Goal: Task Accomplishment & Management: Manage account settings

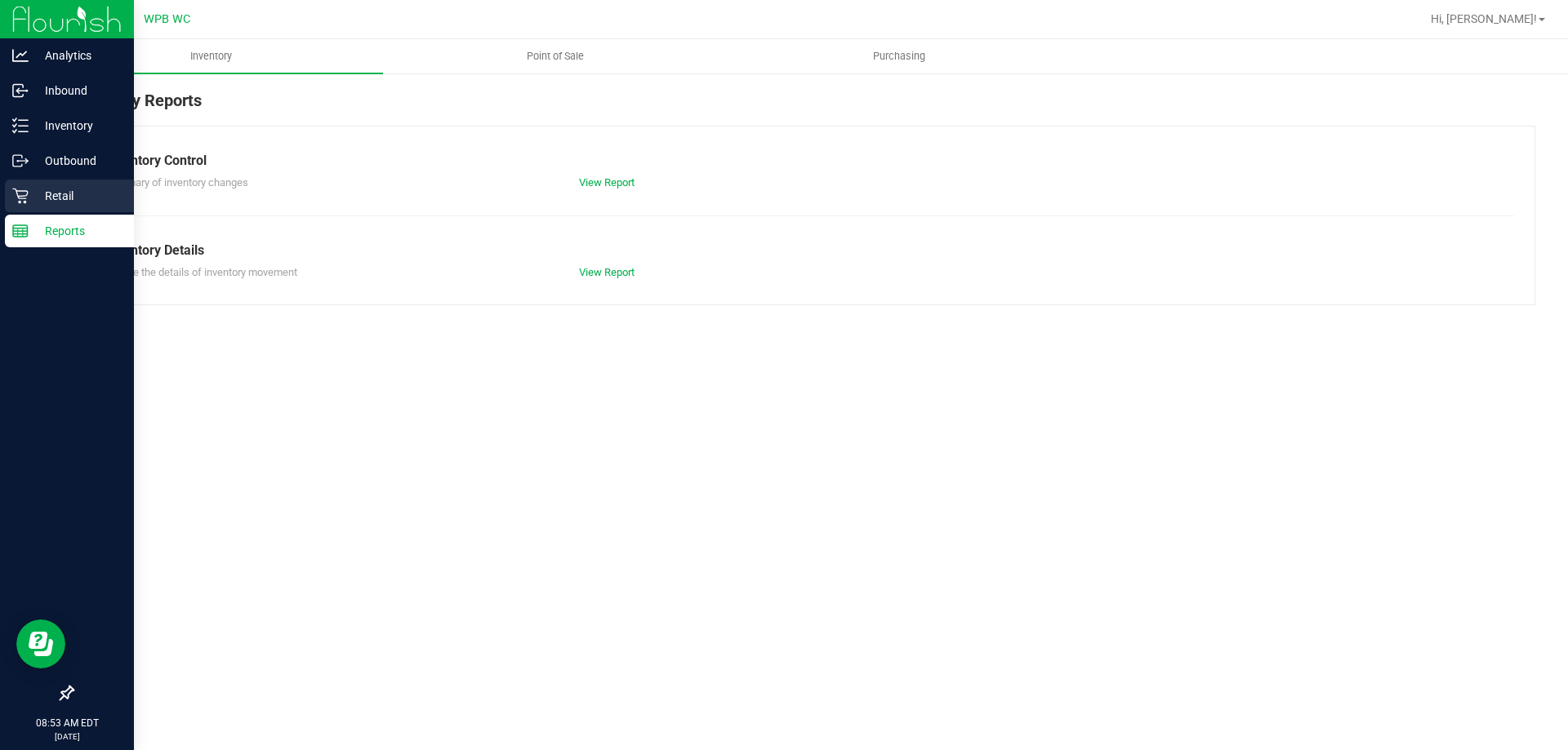
click at [21, 200] on icon at bounding box center [20, 195] width 16 height 16
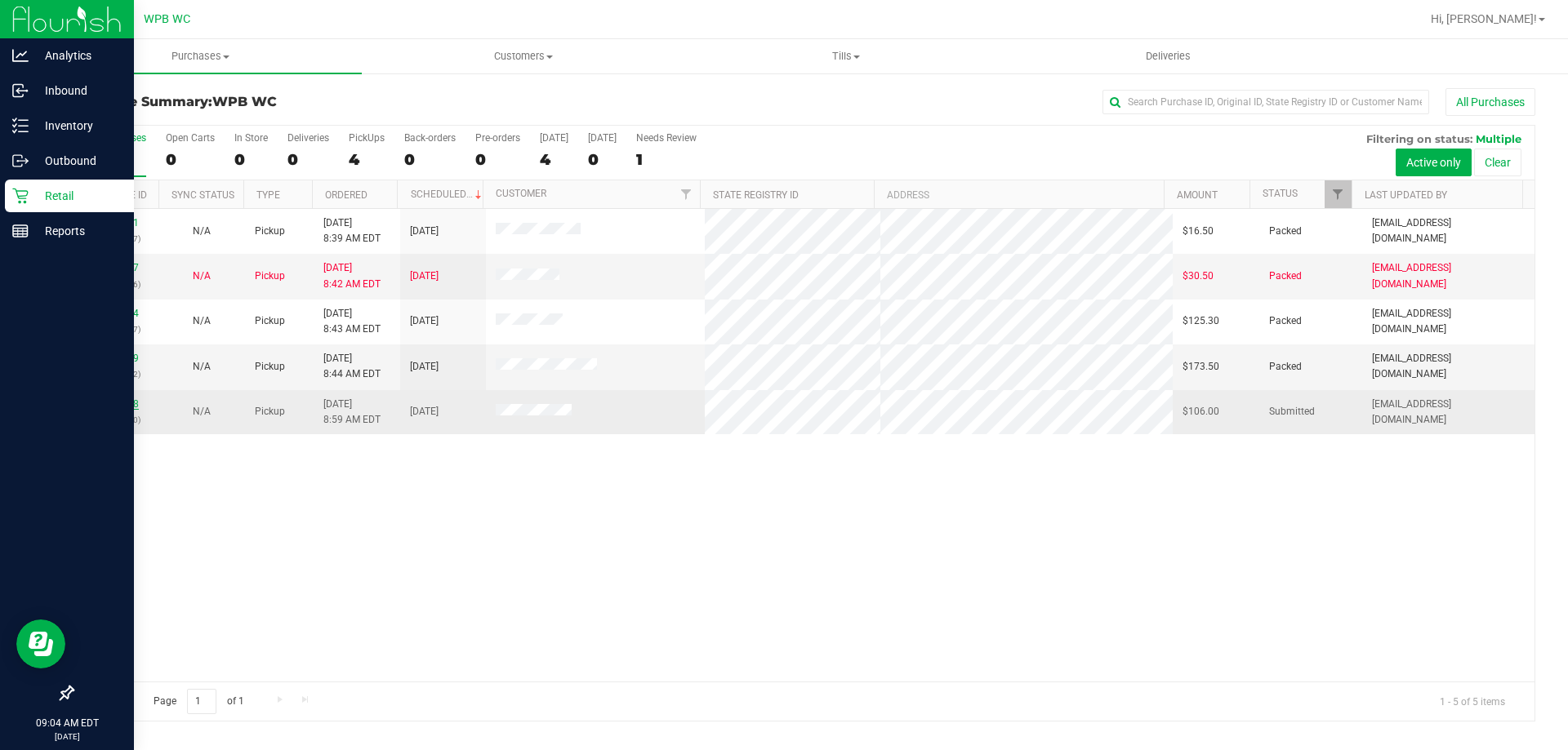
click at [128, 404] on link "11832708" at bounding box center [116, 404] width 45 height 11
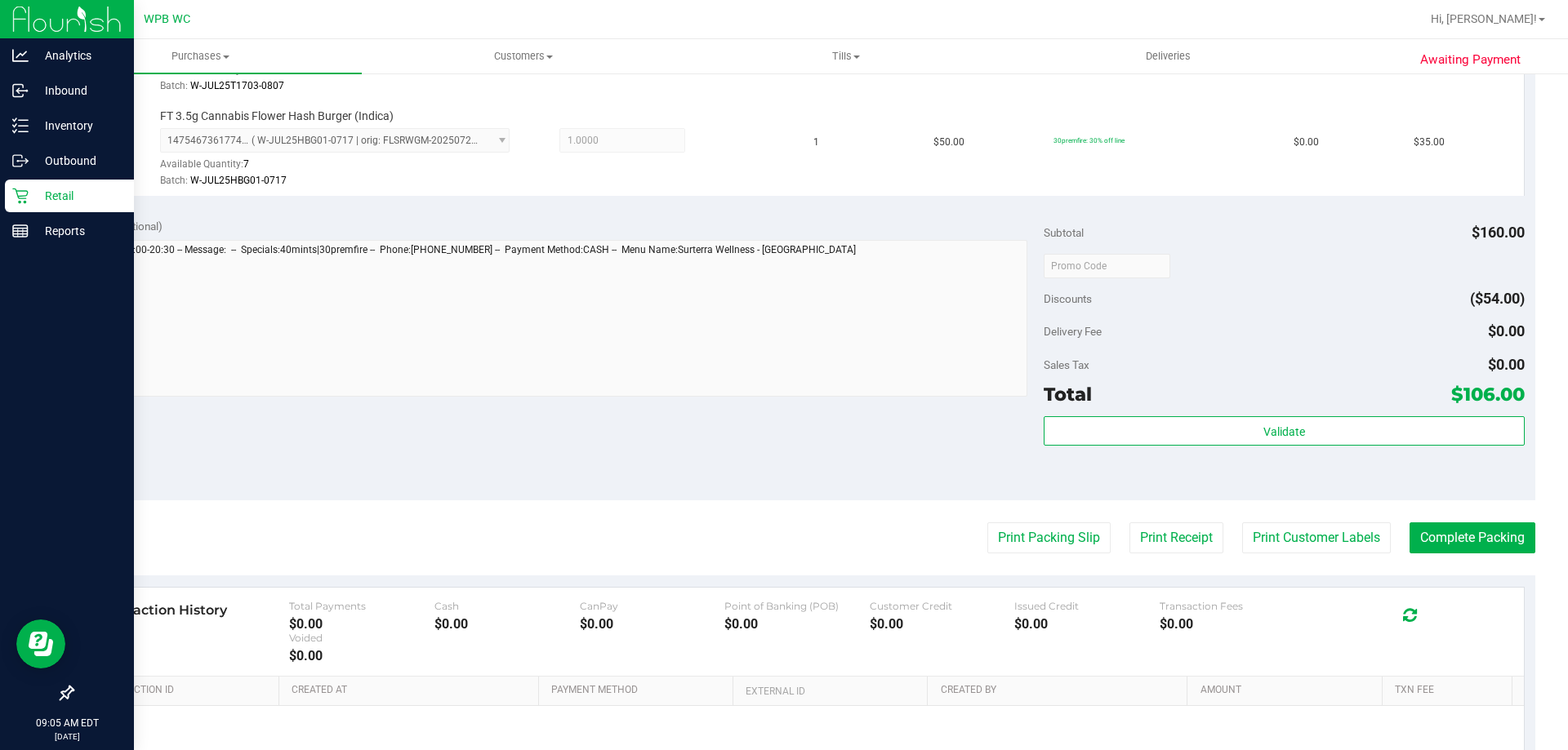
scroll to position [735, 0]
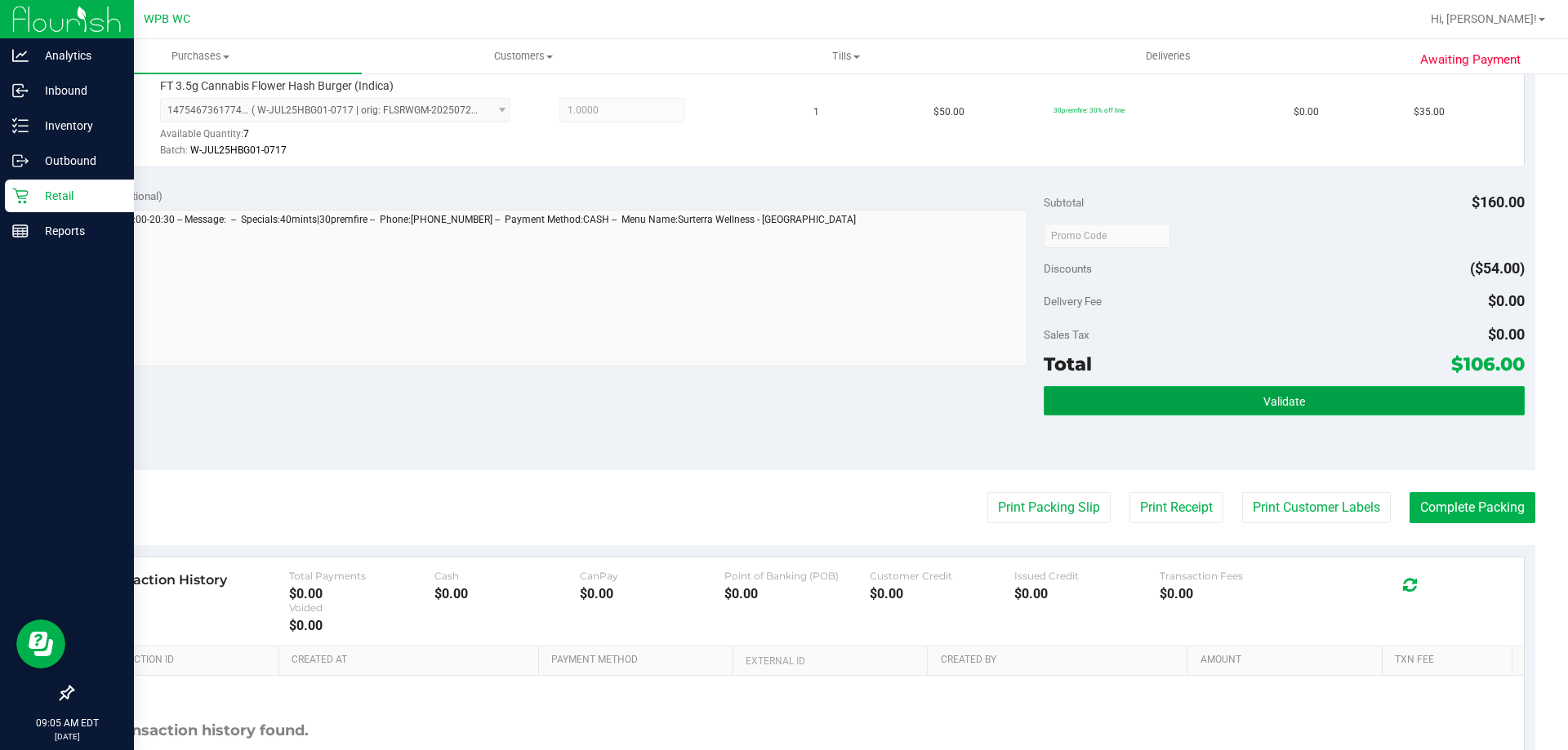
click at [1245, 393] on button "Validate" at bounding box center [1283, 400] width 480 height 29
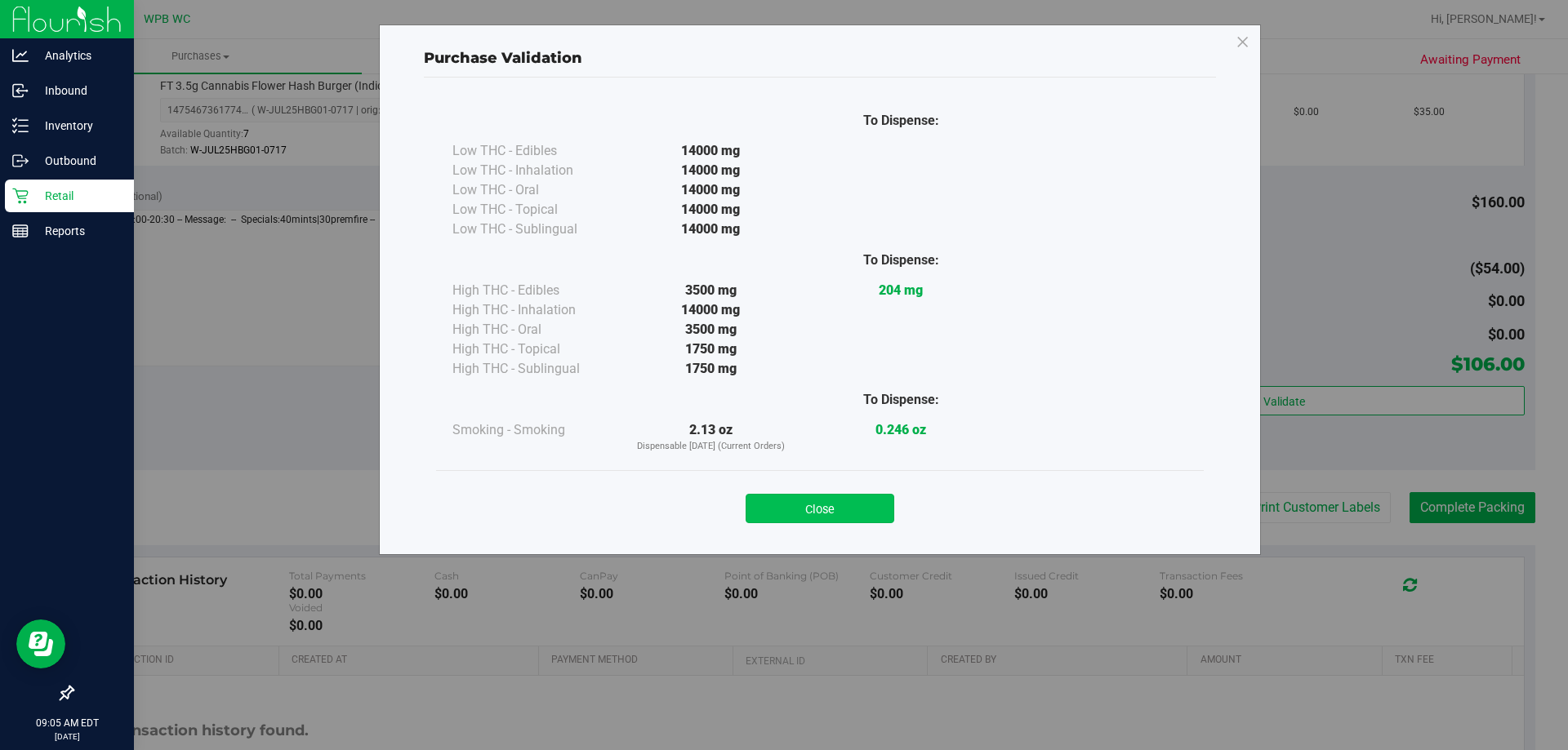
click at [823, 513] on button "Close" at bounding box center [820, 508] width 149 height 29
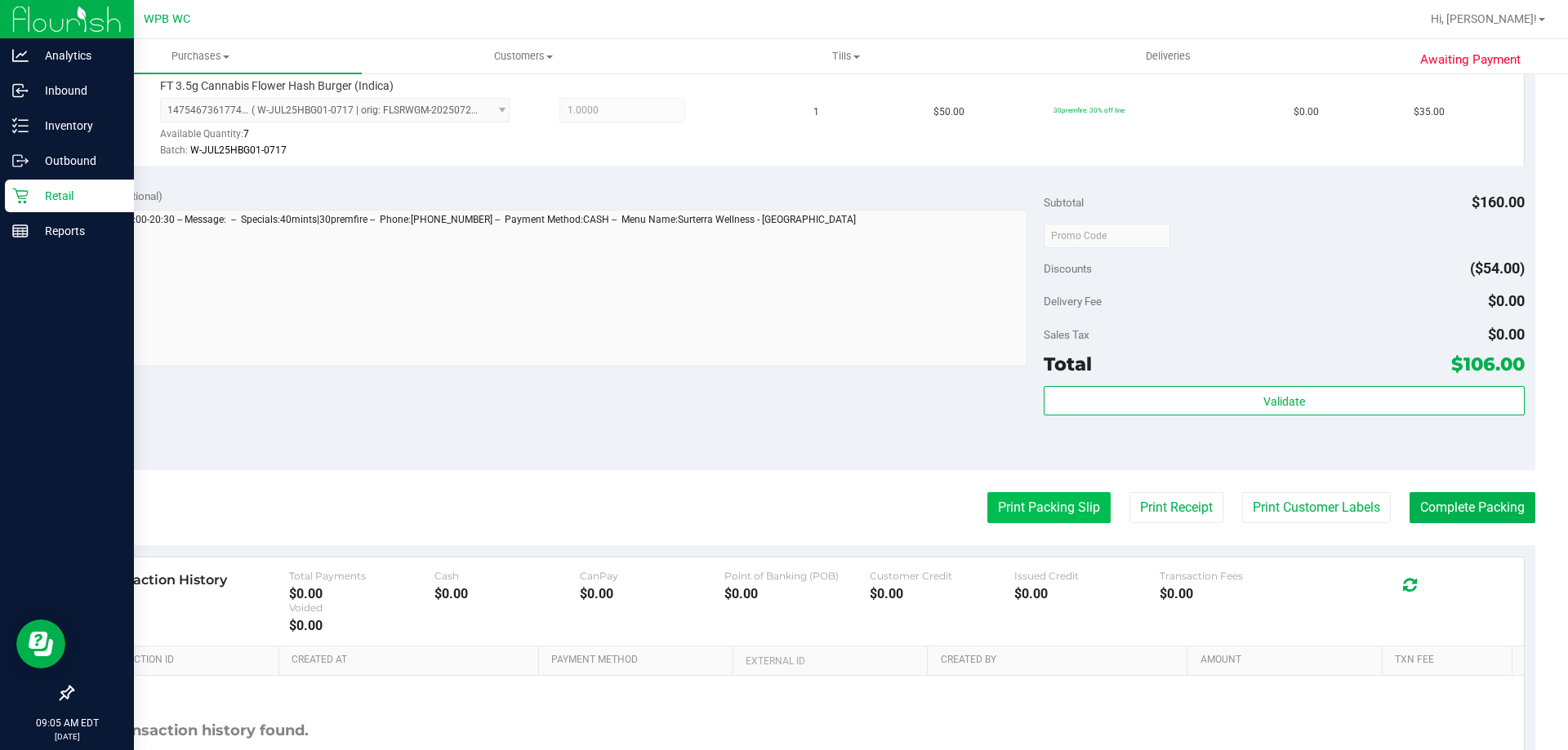
click at [1026, 508] on button "Print Packing Slip" at bounding box center [1048, 508] width 124 height 31
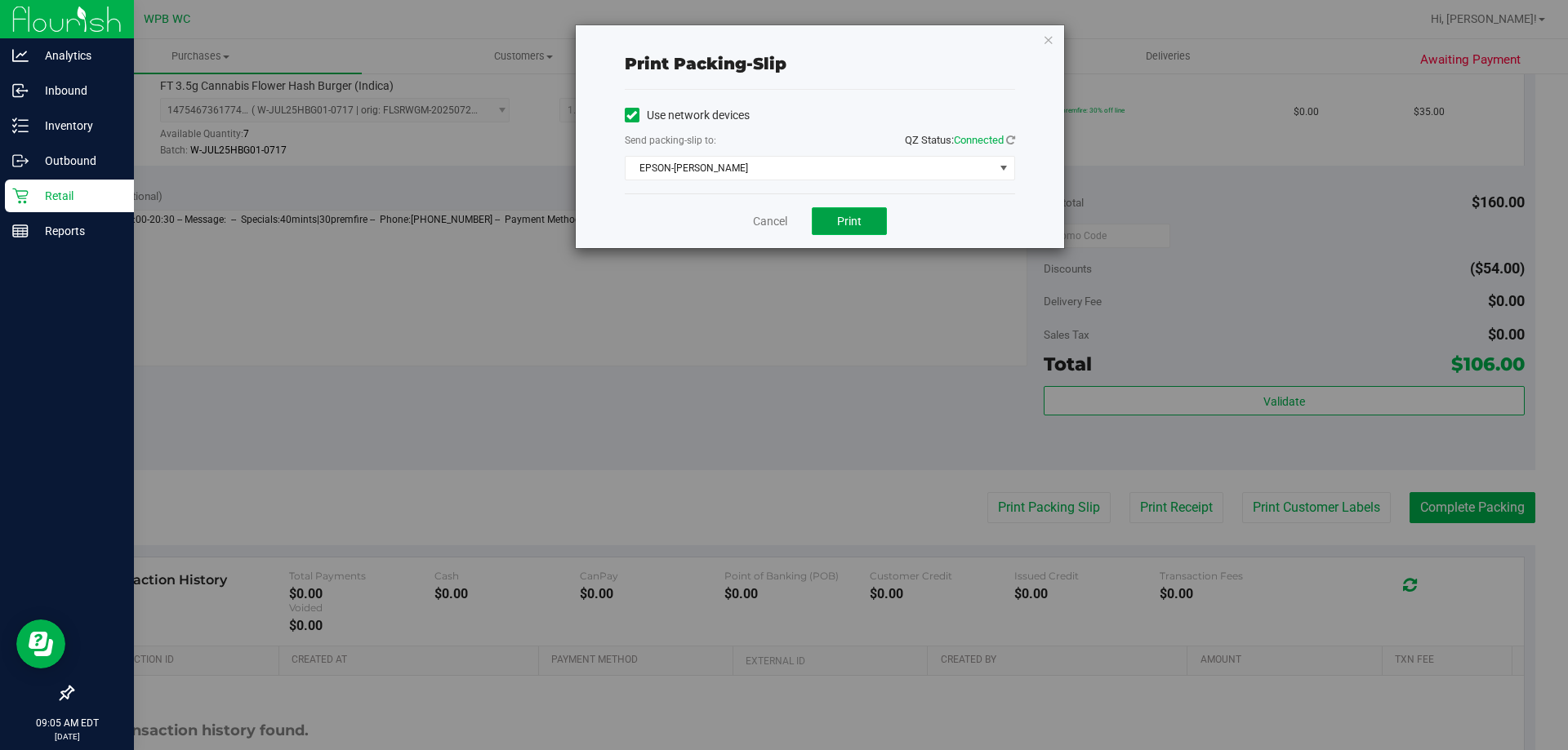
click at [841, 226] on span "Print" at bounding box center [849, 222] width 25 height 13
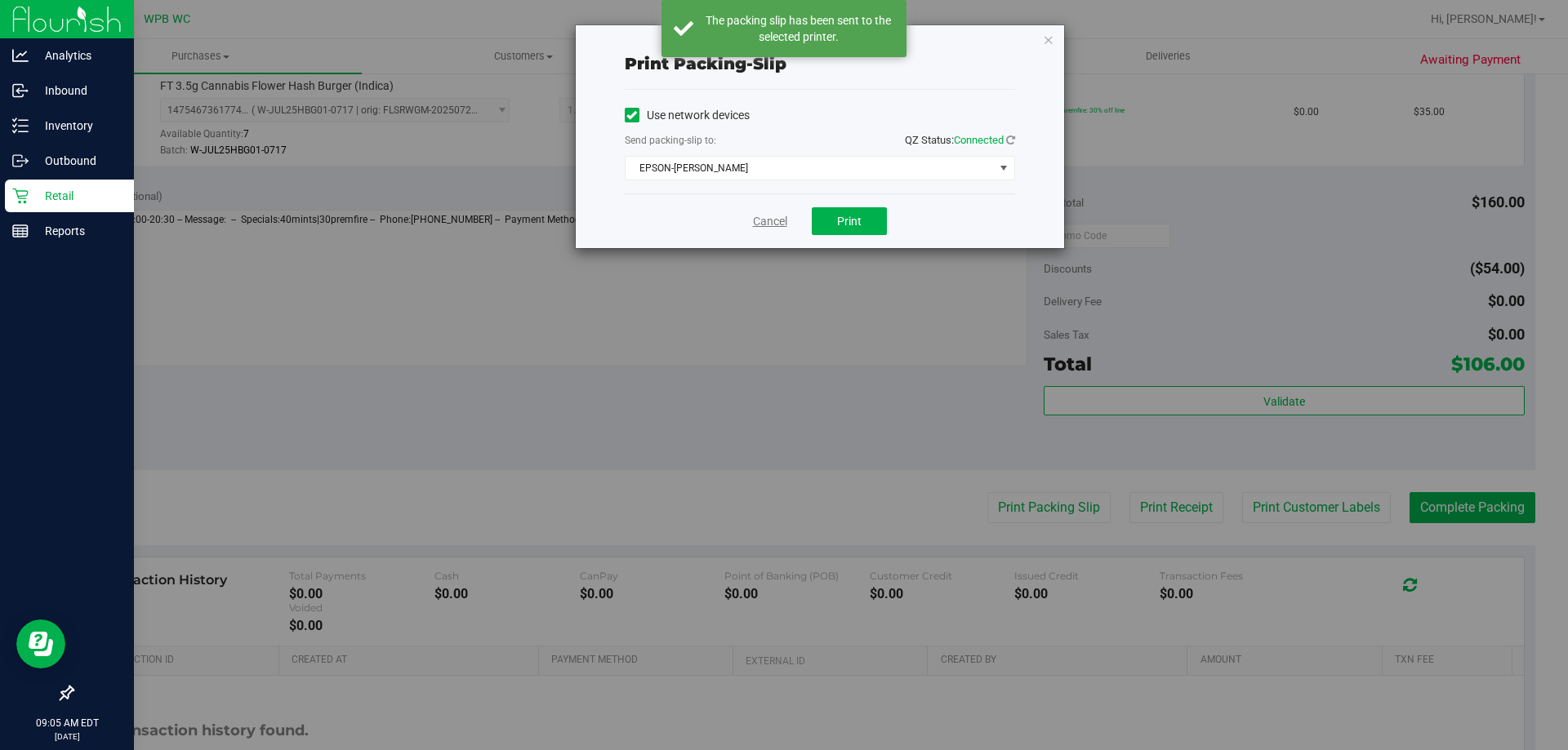
click at [762, 224] on link "Cancel" at bounding box center [770, 222] width 34 height 17
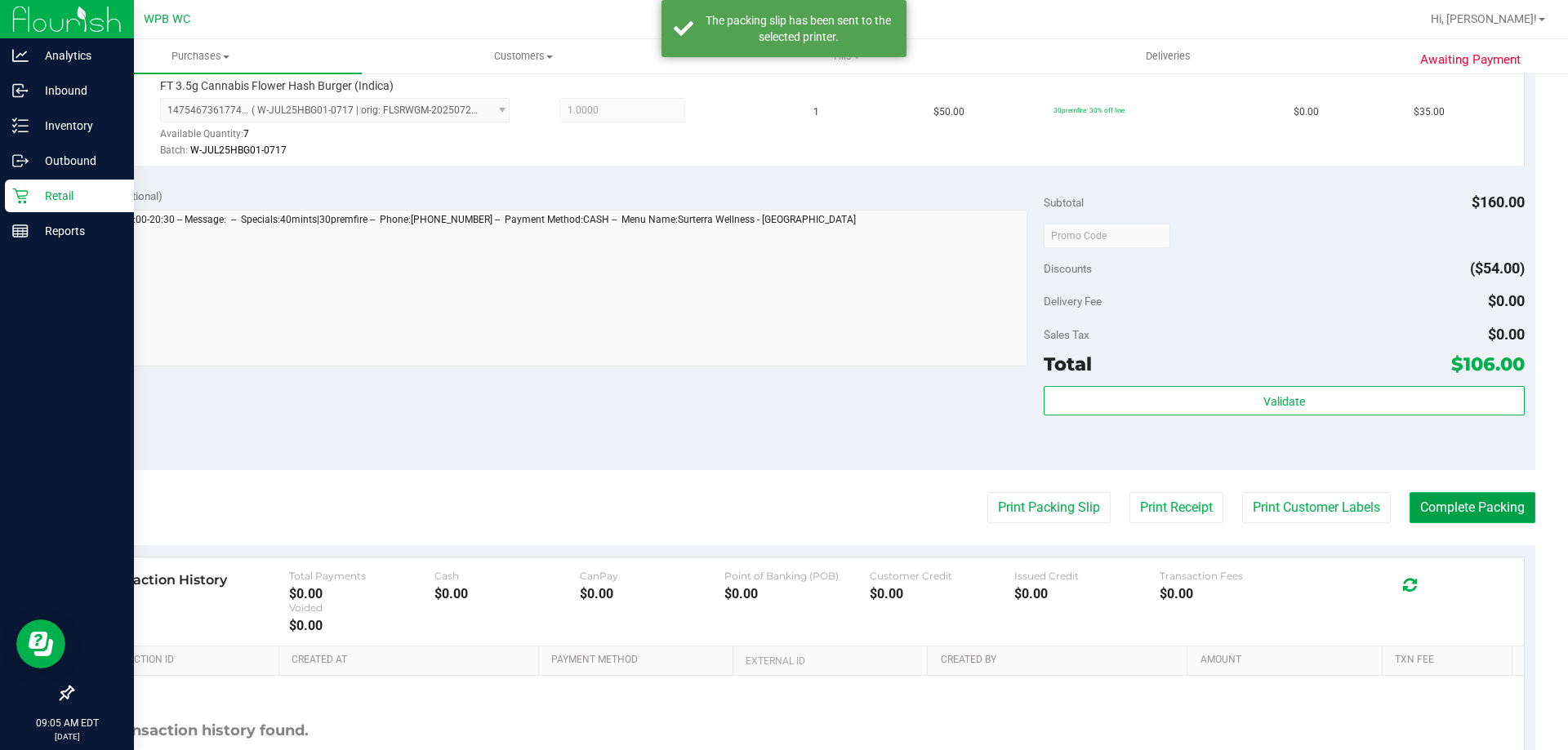
click at [1423, 506] on button "Complete Packing" at bounding box center [1472, 508] width 125 height 31
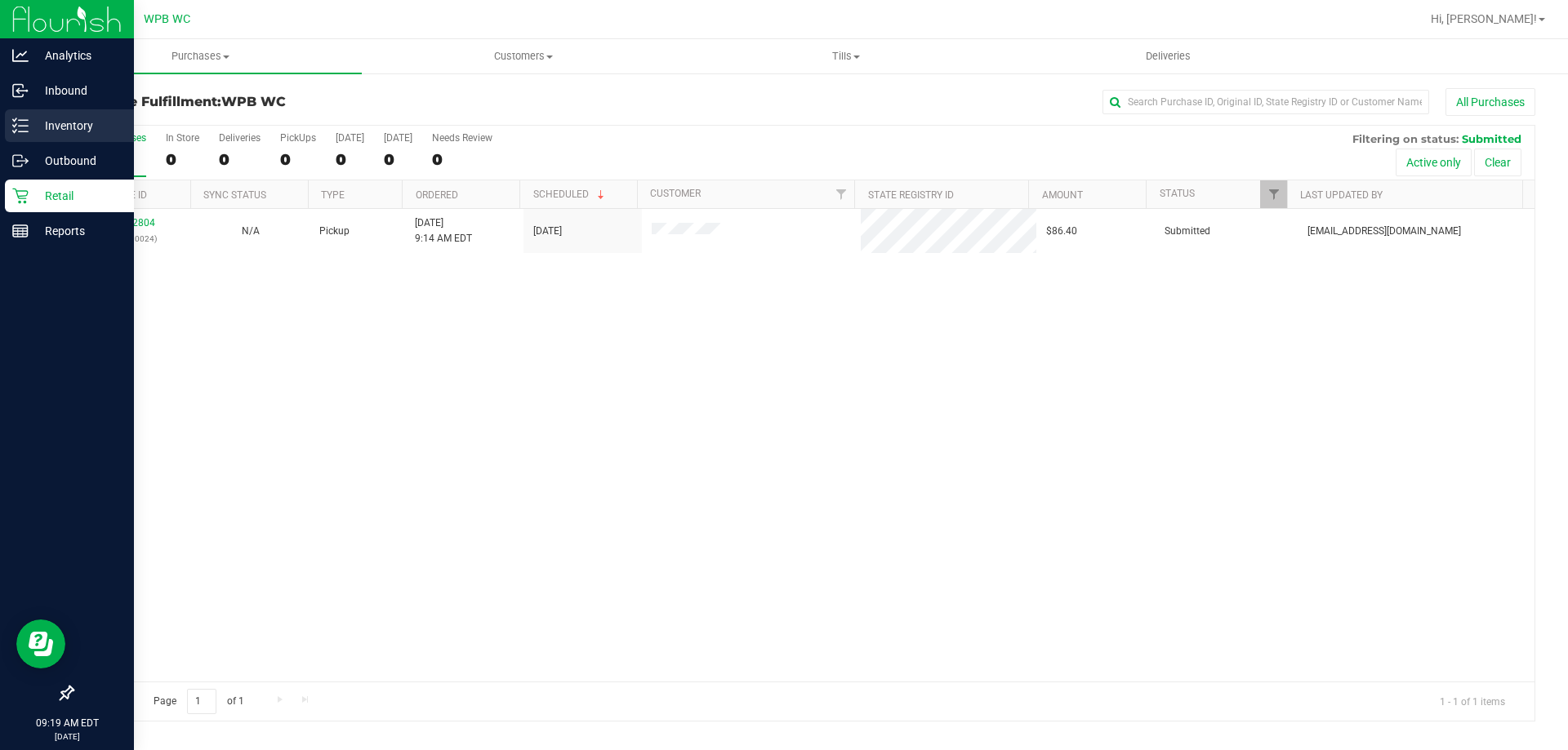
click at [67, 113] on div "Inventory" at bounding box center [69, 125] width 129 height 33
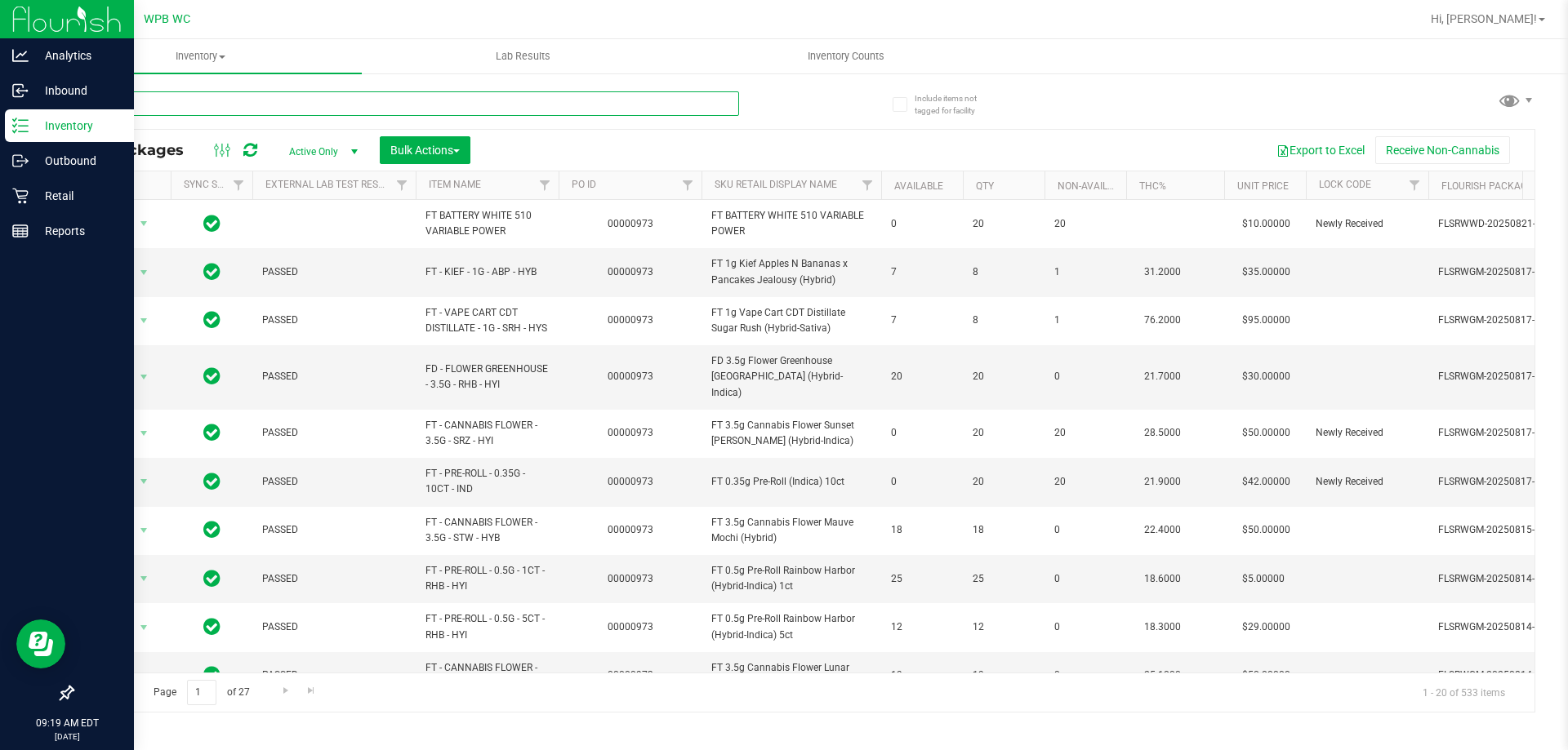
click at [599, 100] on input "text" at bounding box center [405, 104] width 667 height 25
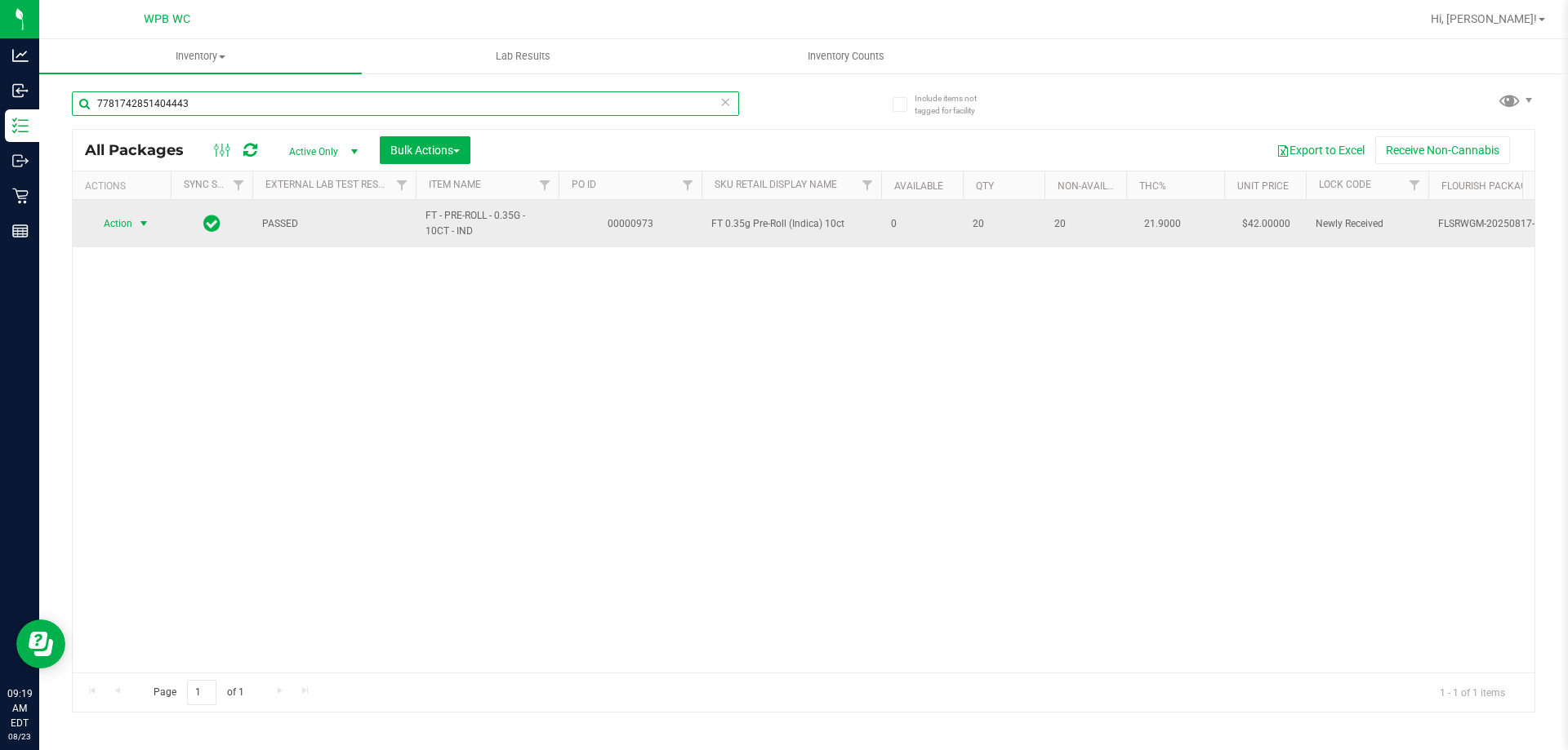
type input "7781742851404443"
click at [149, 221] on span "select" at bounding box center [143, 224] width 13 height 13
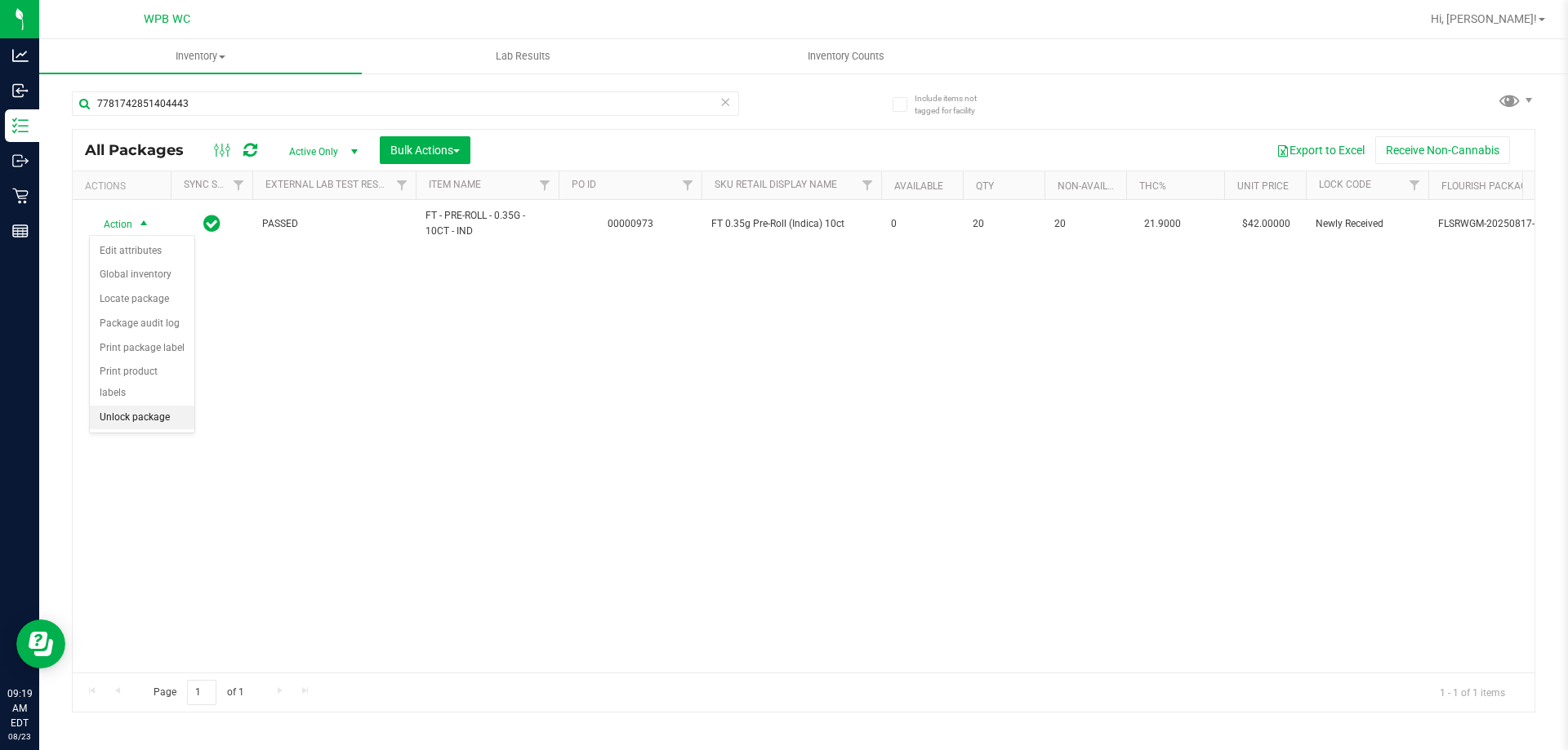
click at [125, 406] on li "Unlock package" at bounding box center [142, 418] width 105 height 25
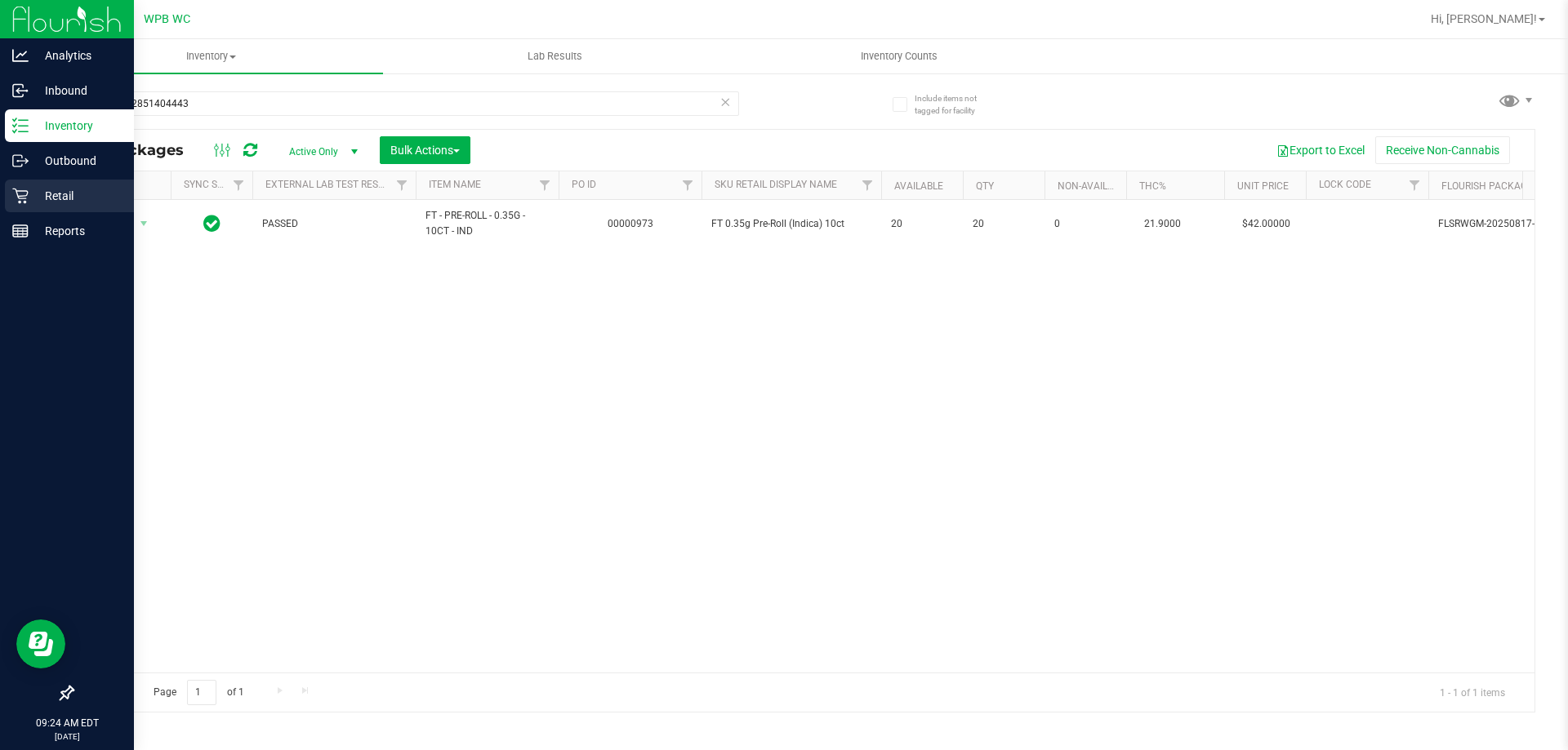
click at [43, 197] on p "Retail" at bounding box center [77, 195] width 98 height 20
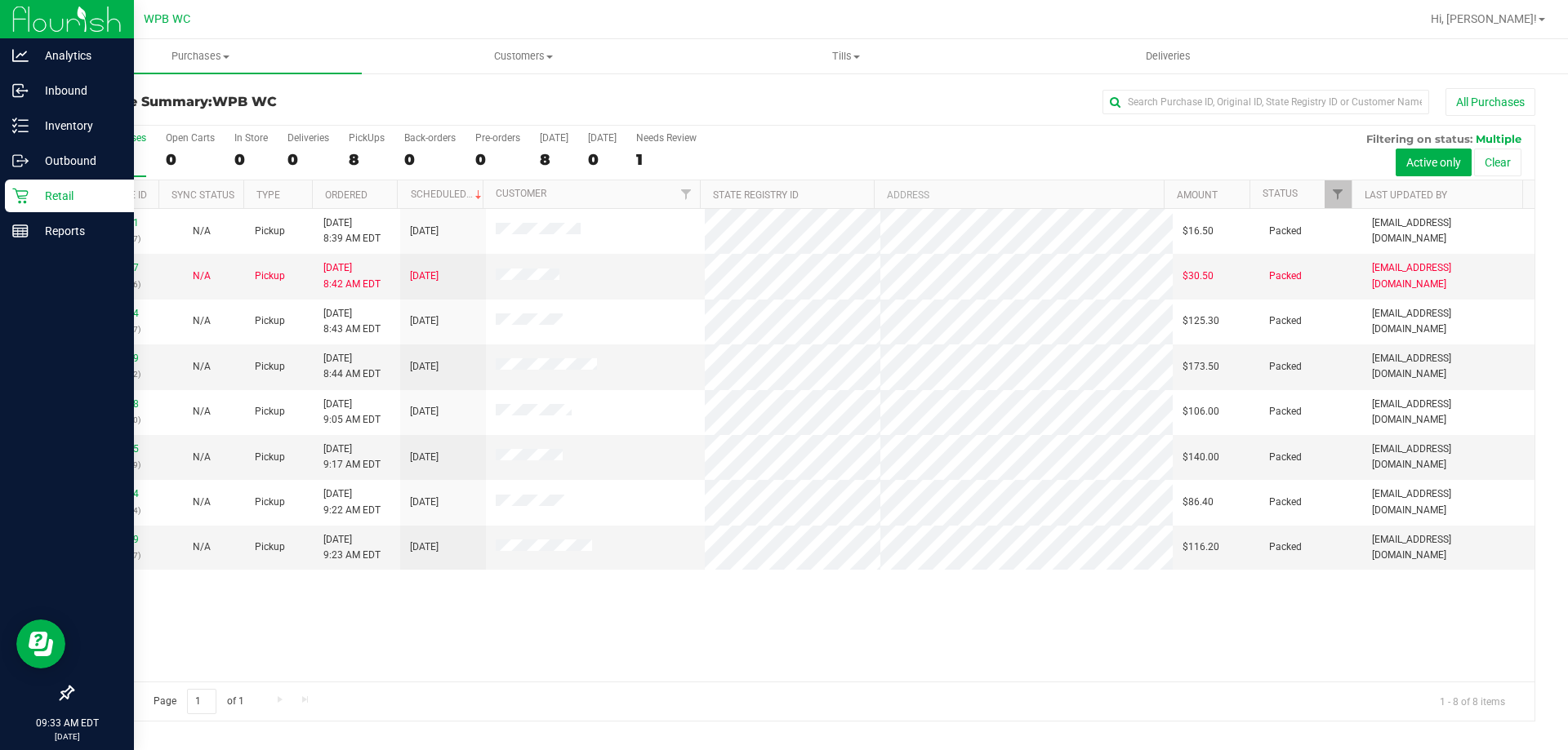
click at [9, 204] on div "Retail" at bounding box center [69, 195] width 129 height 33
